Goal: Information Seeking & Learning: Understand process/instructions

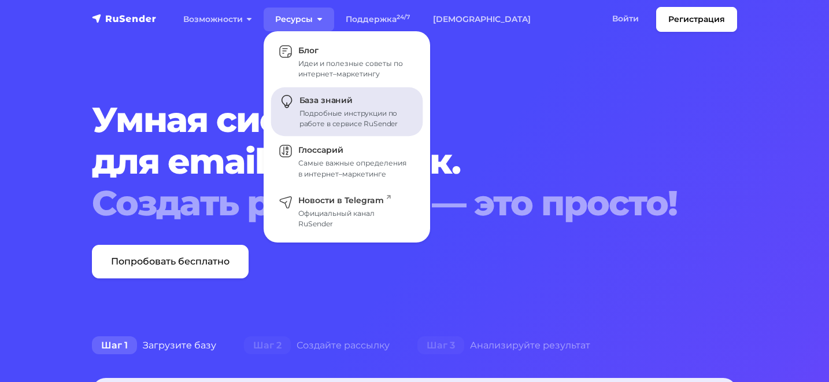
click at [303, 120] on div "Подробные инструкции по работе в сервисе RuSender" at bounding box center [355, 118] width 110 height 21
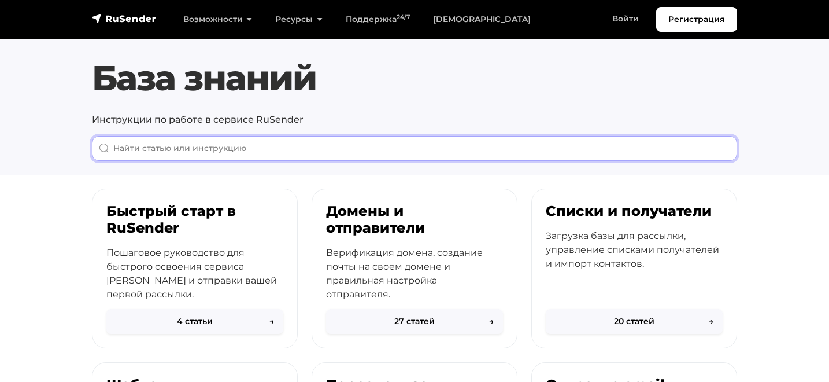
click at [234, 154] on input "When autocomplete results are available use up and down arrows to review and en…" at bounding box center [414, 148] width 645 height 25
type input "p"
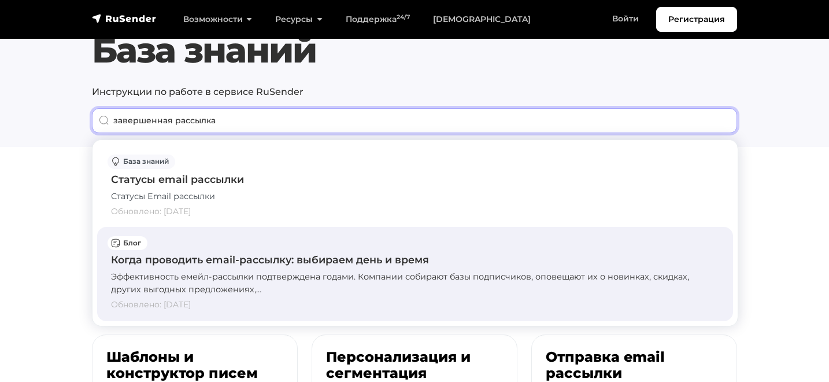
scroll to position [27, 0]
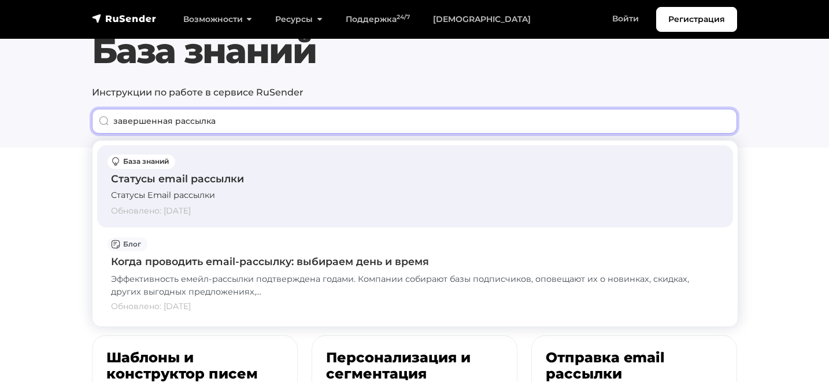
type input "завершенная рассылка"
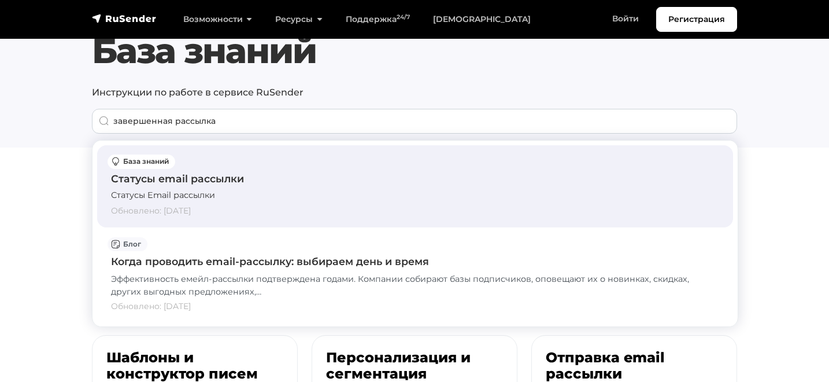
click at [206, 176] on div "Статусы email рассылки" at bounding box center [415, 178] width 608 height 15
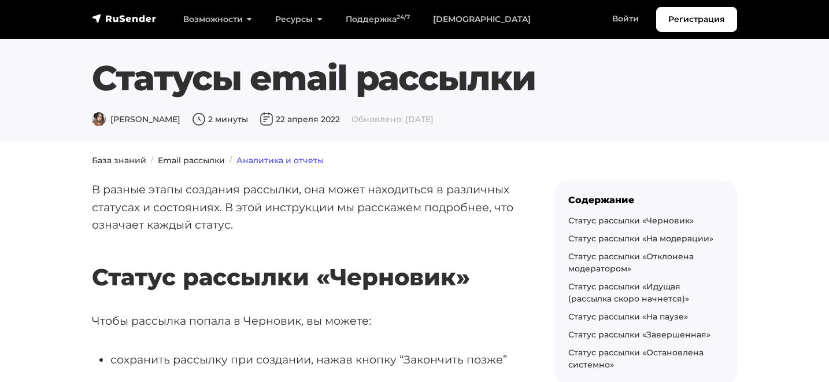
click at [267, 160] on link "Аналитика и отчеты" at bounding box center [280, 160] width 87 height 10
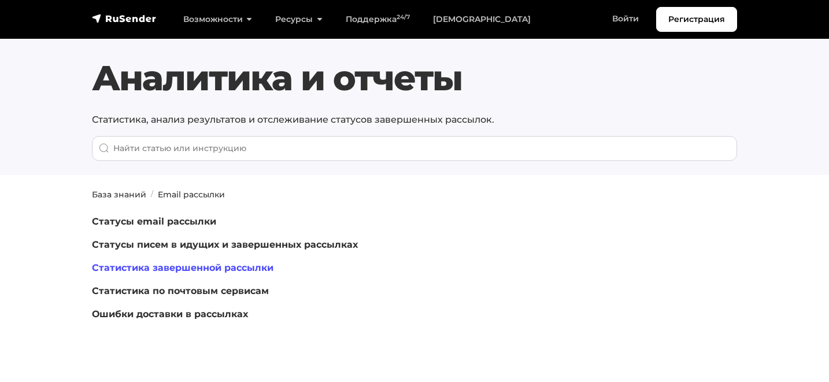
click at [210, 269] on link "Статистика завершенной рассылки" at bounding box center [183, 267] width 182 height 11
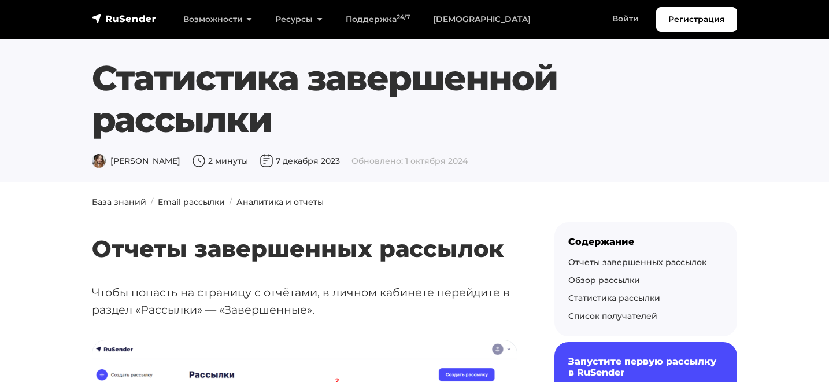
click at [202, 202] on h2 "Отчеты завершенных рассылок" at bounding box center [305, 232] width 426 height 62
click at [109, 201] on h2 "Отчеты завершенных рассылок" at bounding box center [305, 232] width 426 height 62
click at [278, 198] on link "Аналитика и отчеты" at bounding box center [280, 202] width 87 height 10
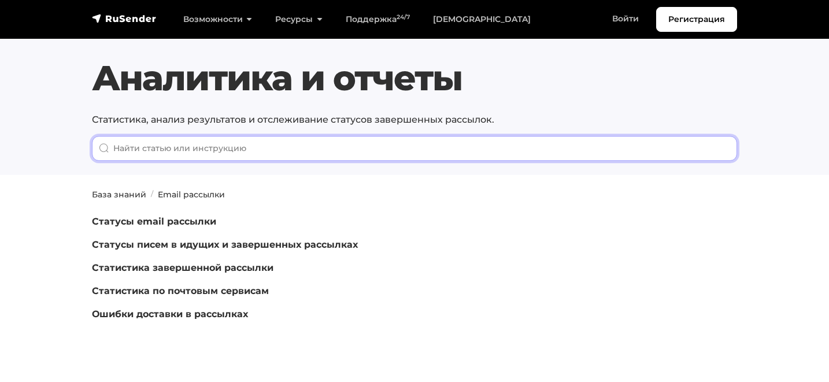
click at [269, 145] on input "When autocomplete results are available use up and down arrows to review and en…" at bounding box center [414, 148] width 645 height 25
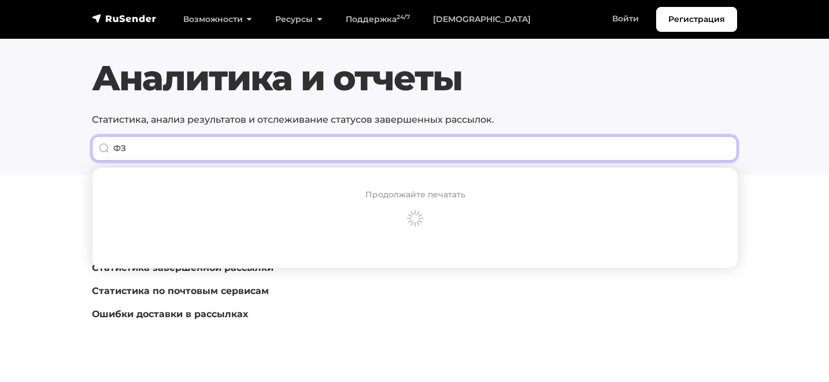
type input "Ф"
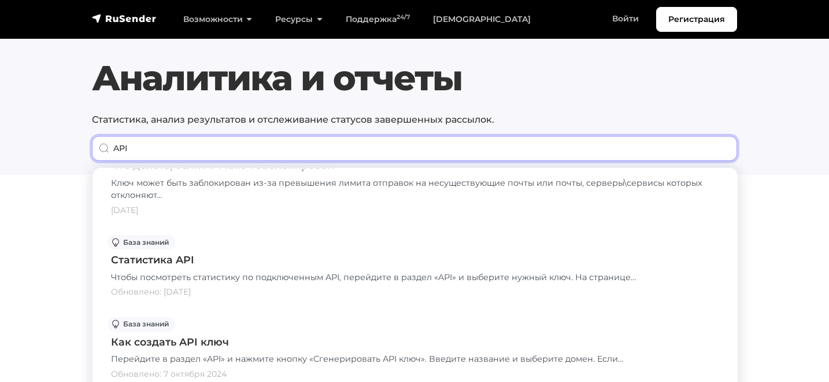
scroll to position [138, 0]
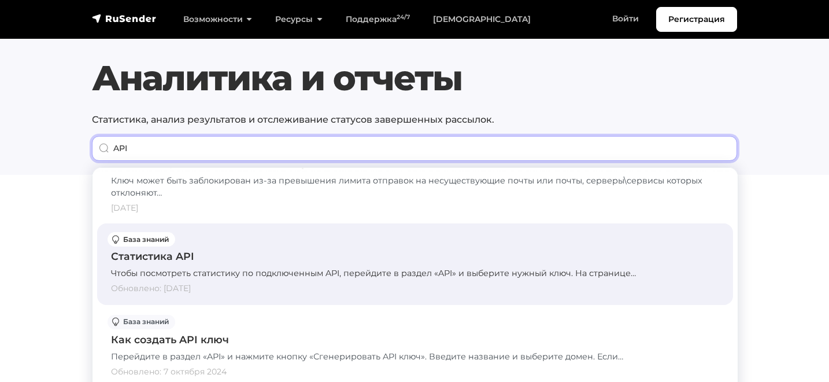
type input "API"
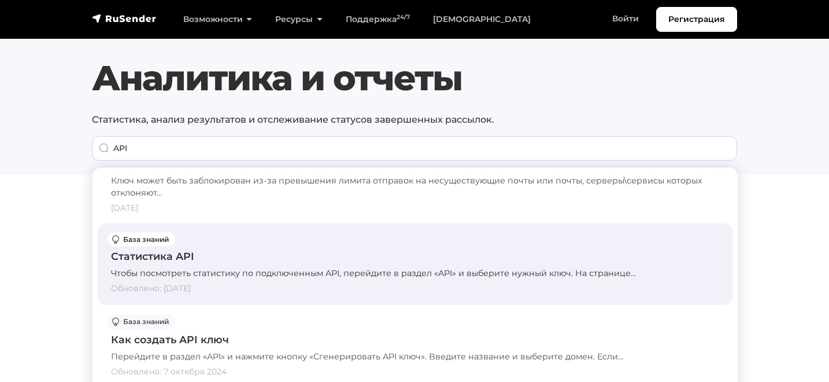
click at [169, 257] on div "Статистика API" at bounding box center [415, 256] width 608 height 15
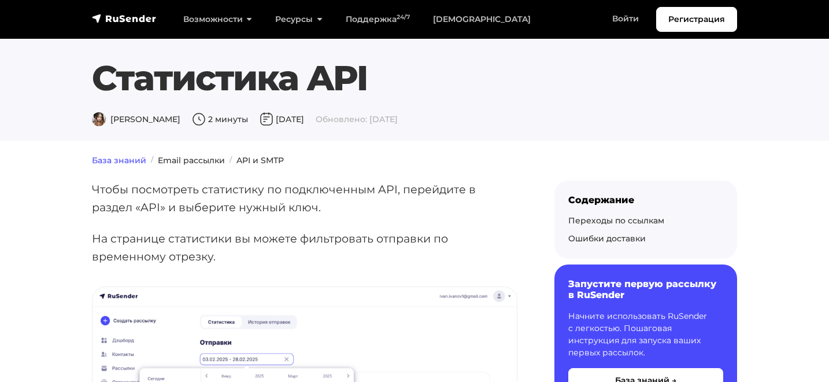
click at [132, 158] on link "База знаний" at bounding box center [119, 160] width 54 height 10
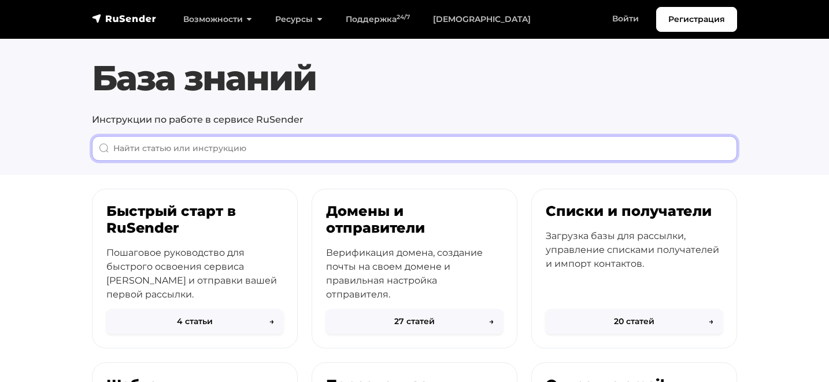
click at [222, 142] on input "When autocomplete results are available use up and down arrows to review and en…" at bounding box center [414, 148] width 645 height 25
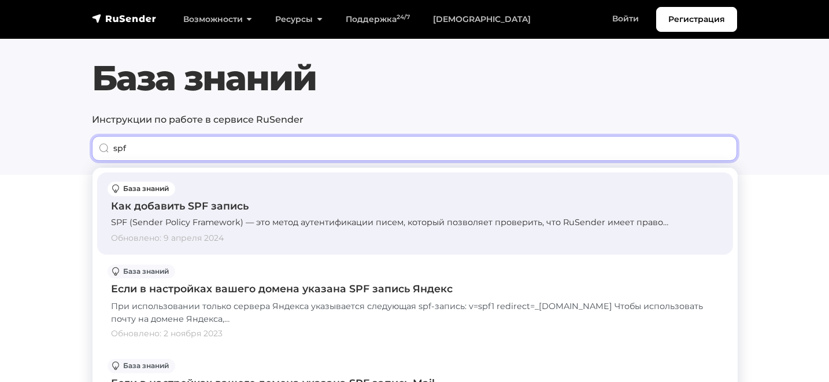
type input "spf"
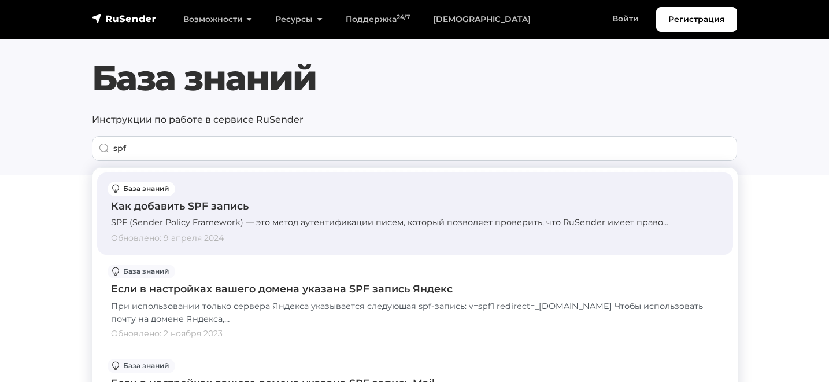
click at [228, 205] on div "Как добавить SPF запись" at bounding box center [415, 205] width 608 height 15
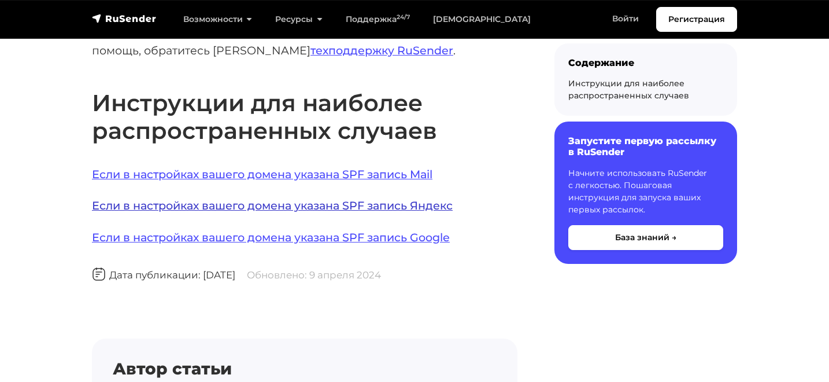
scroll to position [898, 0]
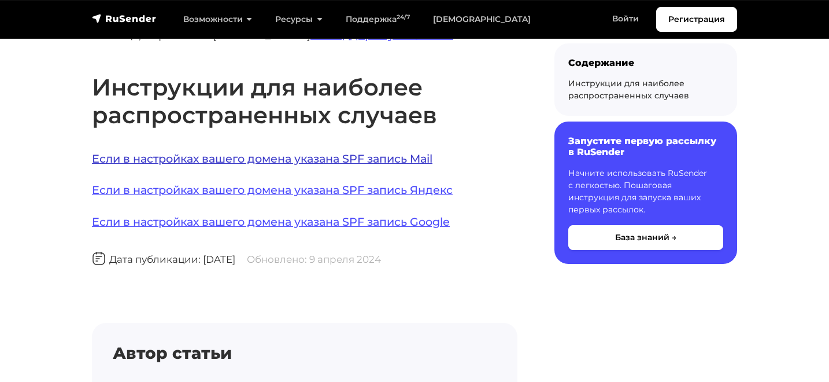
click at [257, 157] on link "Если в настройках вашего домена указана SPF запись Mail" at bounding box center [262, 159] width 341 height 14
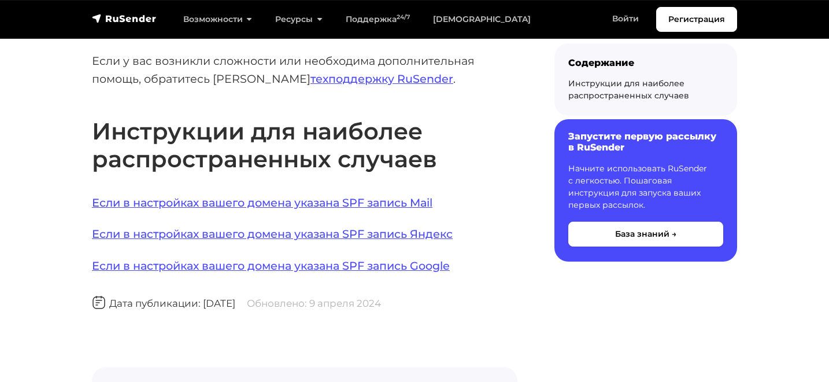
scroll to position [848, 0]
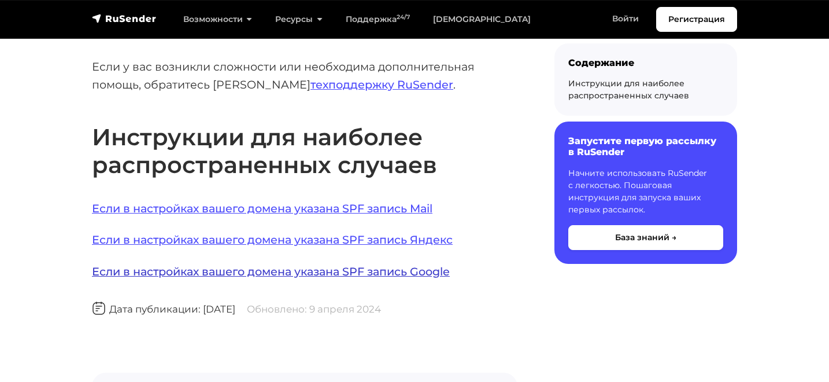
click at [179, 269] on link "Если в настройках вашего домена указана SPF запись Google" at bounding box center [271, 271] width 358 height 14
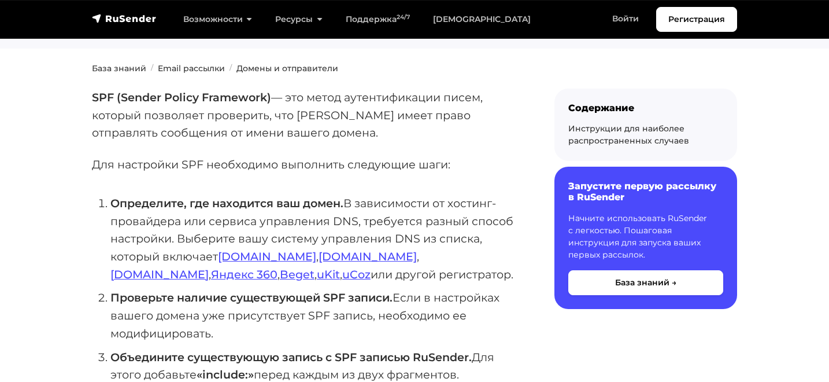
scroll to position [93, 0]
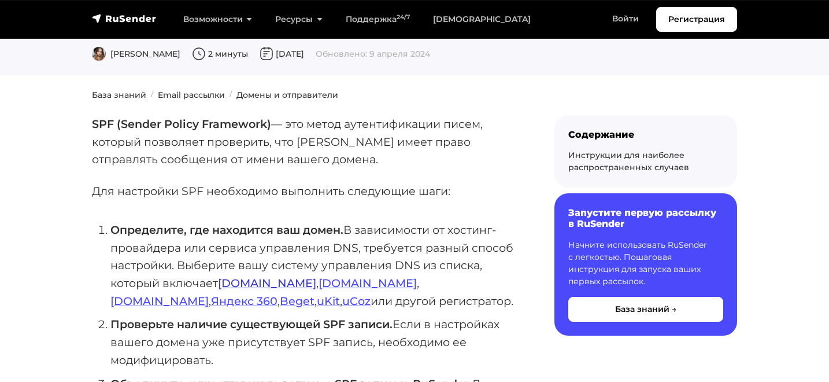
click at [236, 283] on link "Reg.ru" at bounding box center [267, 283] width 98 height 14
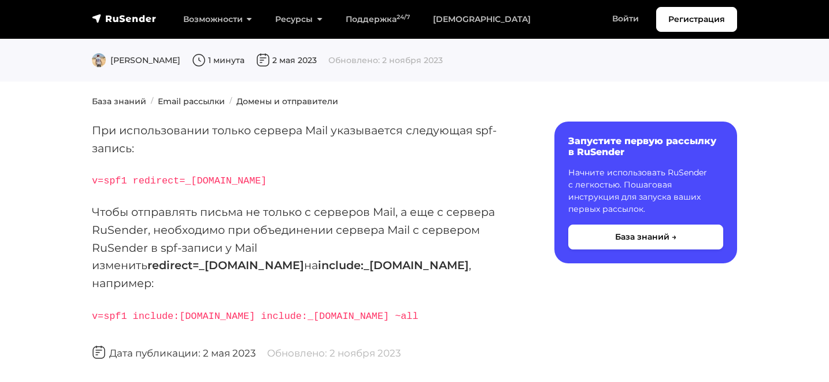
scroll to position [126, 0]
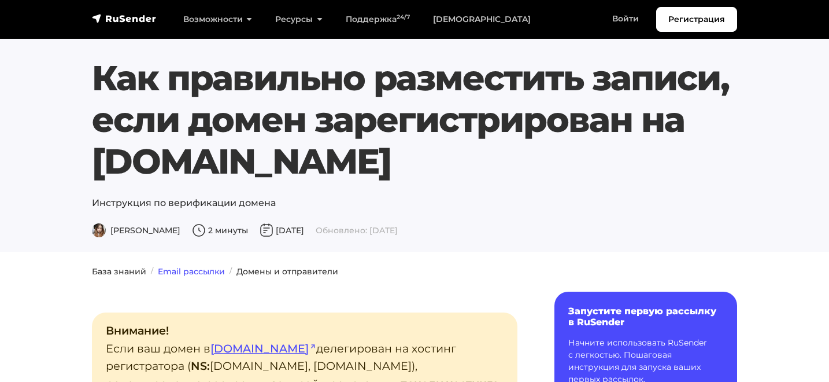
click at [199, 270] on link "Email рассылки" at bounding box center [191, 271] width 67 height 10
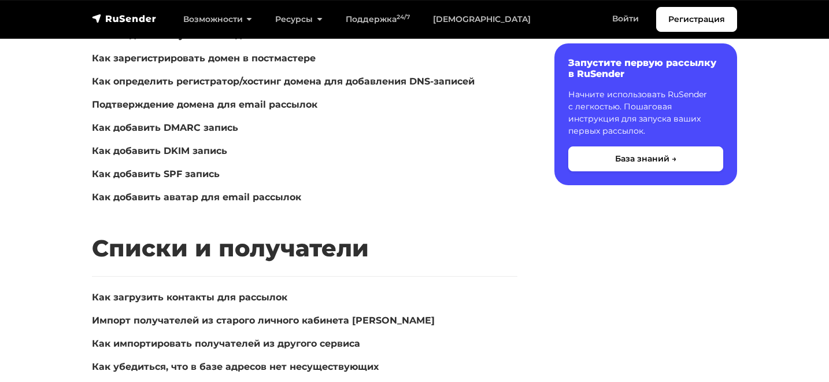
scroll to position [459, 0]
click at [268, 197] on link "Как добавить аватар для email рассылок" at bounding box center [196, 196] width 209 height 11
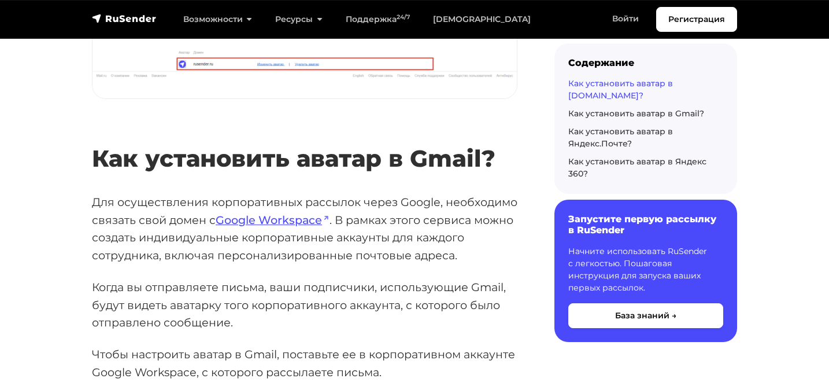
scroll to position [2026, 0]
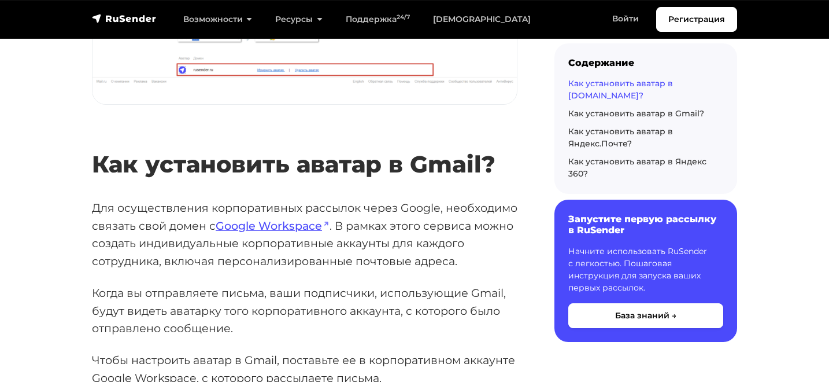
click at [322, 120] on h2 "Как установить аватар в Gmail?" at bounding box center [305, 147] width 426 height 62
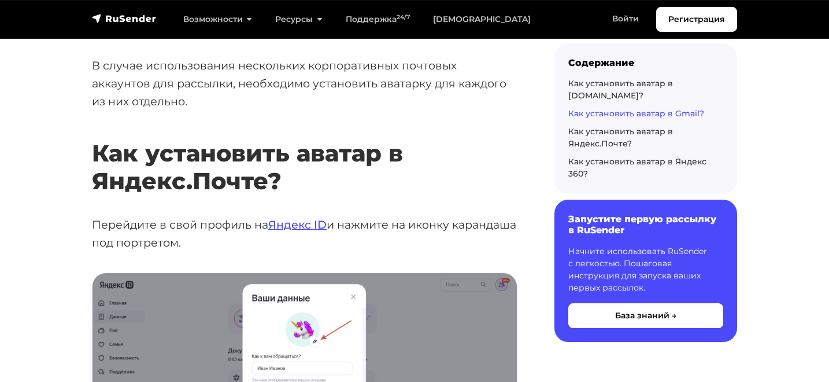
scroll to position [3369, 0]
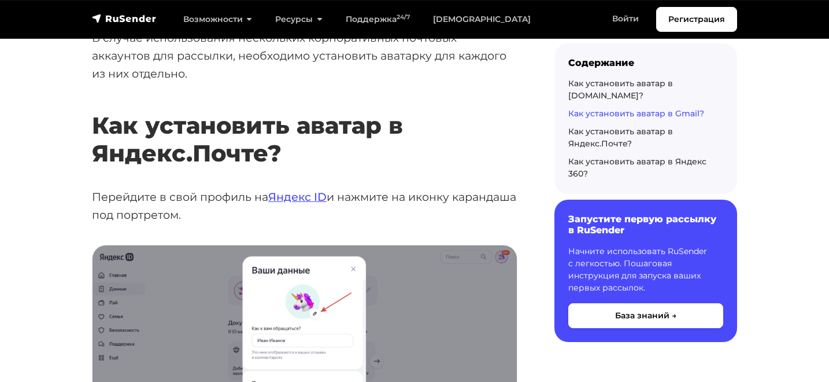
click at [269, 98] on h2 "Как установить аватар в Яндекс.Почте?" at bounding box center [305, 122] width 426 height 90
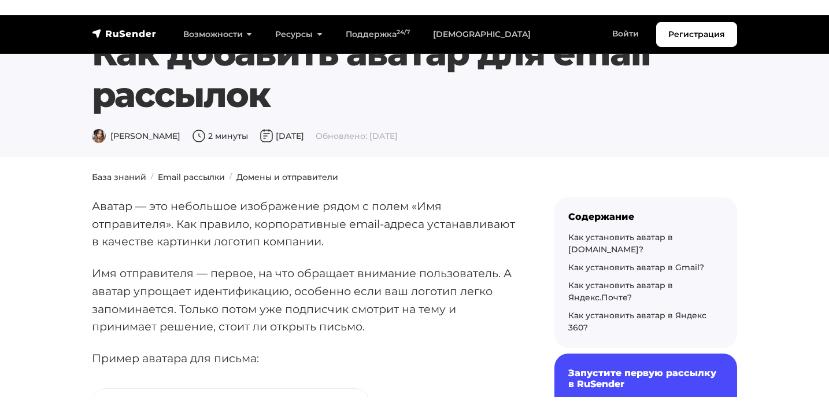
scroll to position [0, 0]
